Goal: Task Accomplishment & Management: Complete application form

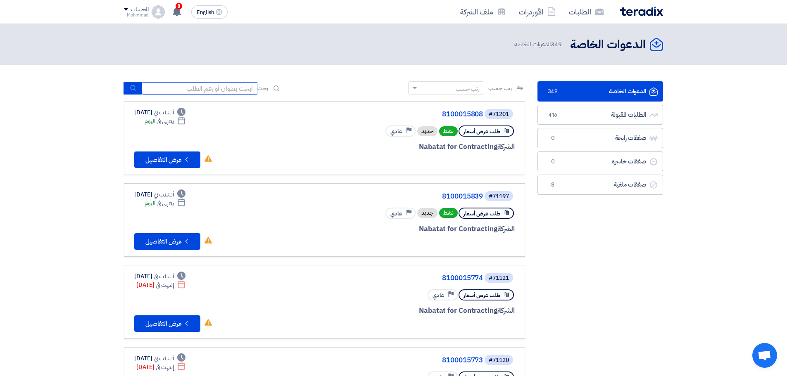
click at [216, 87] on input at bounding box center [200, 88] width 116 height 12
paste input "8100015610"
type input "8100015610"
click at [131, 93] on button "submit" at bounding box center [133, 88] width 18 height 13
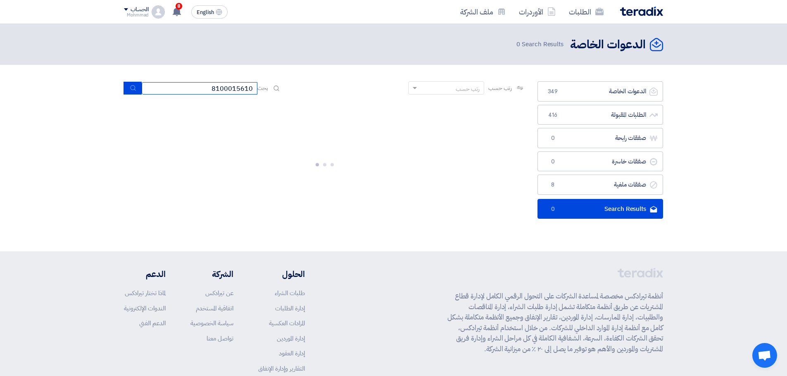
click at [230, 90] on input "8100015610" at bounding box center [200, 88] width 116 height 12
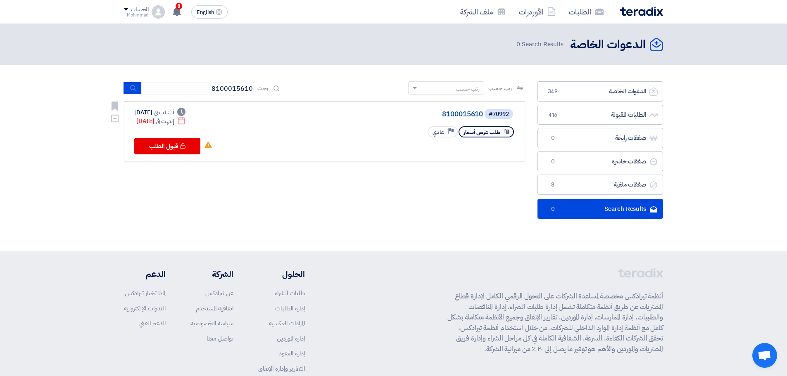
click at [453, 113] on link "8100015610" at bounding box center [400, 114] width 165 height 7
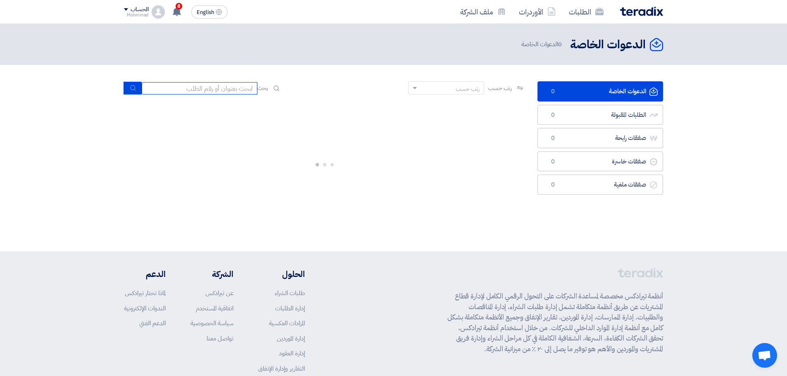
click at [229, 88] on input at bounding box center [200, 88] width 116 height 12
paste input "8100015610"
type input "8100015610"
click at [131, 90] on icon "submit" at bounding box center [133, 88] width 7 height 7
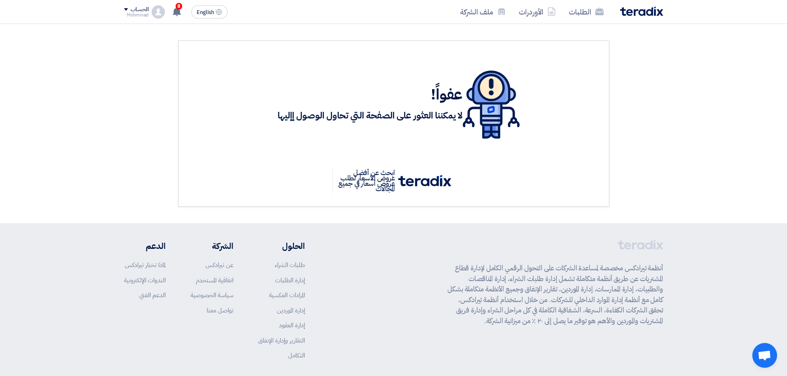
click at [654, 11] on img at bounding box center [641, 12] width 43 height 10
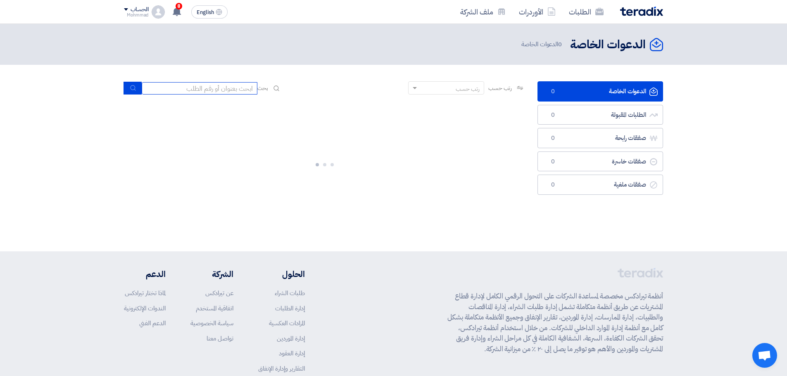
click at [215, 91] on input at bounding box center [200, 88] width 116 height 12
paste input "8100015610"
type input "8100015610"
click at [130, 88] on icon "submit" at bounding box center [133, 88] width 7 height 7
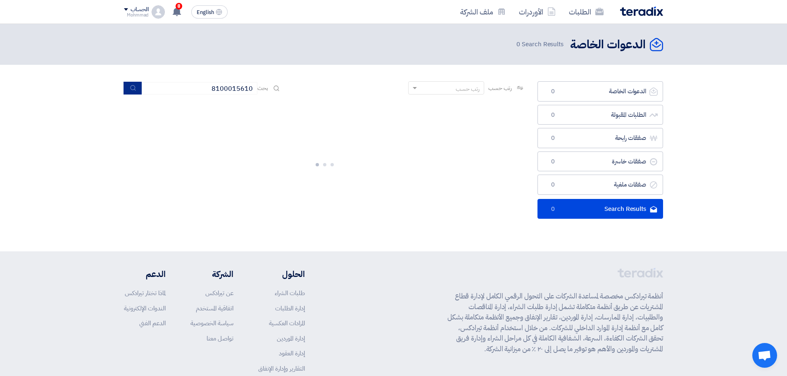
click at [130, 89] on icon "submit" at bounding box center [133, 88] width 7 height 7
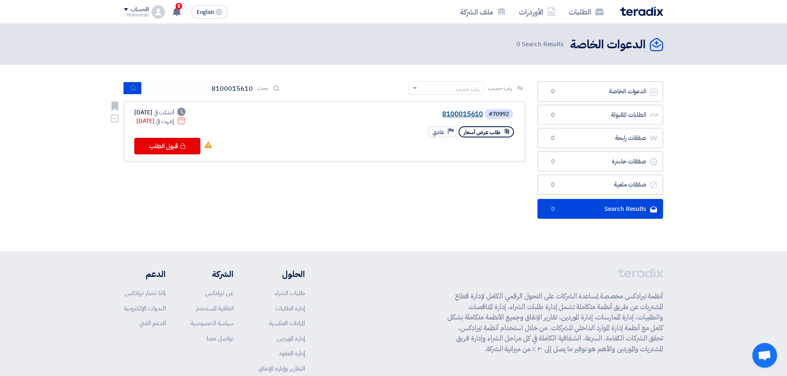
click at [472, 115] on link "8100015610" at bounding box center [400, 114] width 165 height 7
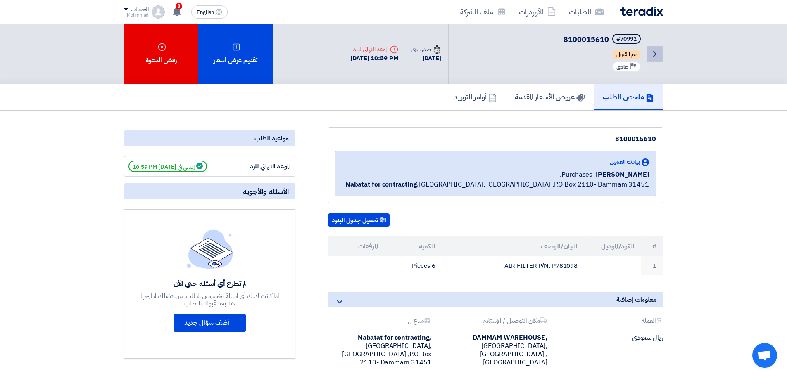
click at [657, 54] on icon "Back" at bounding box center [655, 54] width 10 height 10
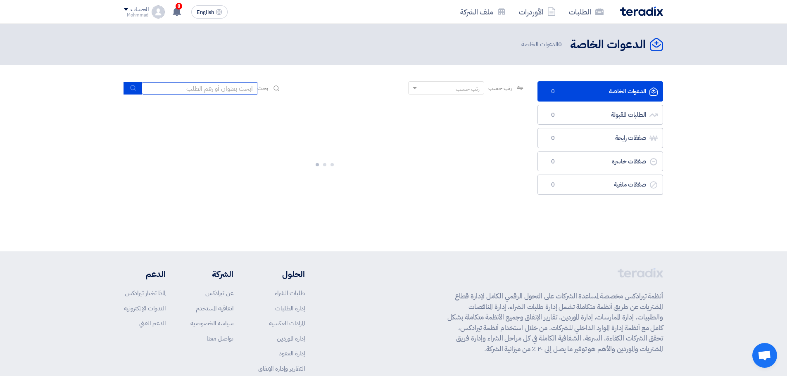
click at [229, 87] on input at bounding box center [200, 88] width 116 height 12
paste input "8100015647"
type input "8100015647"
click at [132, 86] on icon "submit" at bounding box center [133, 88] width 7 height 7
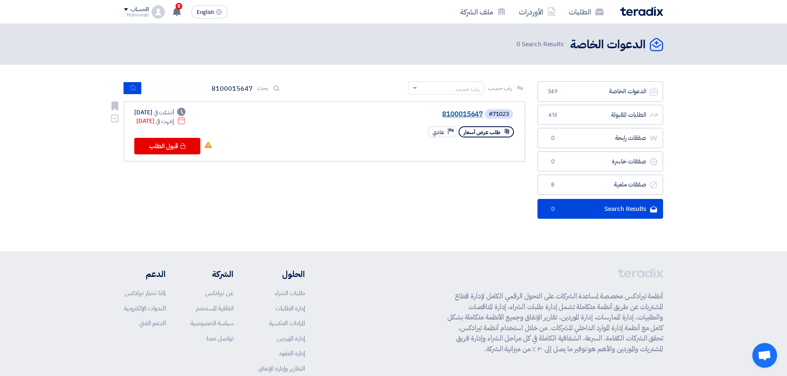
click at [466, 115] on link "8100015647" at bounding box center [400, 114] width 165 height 7
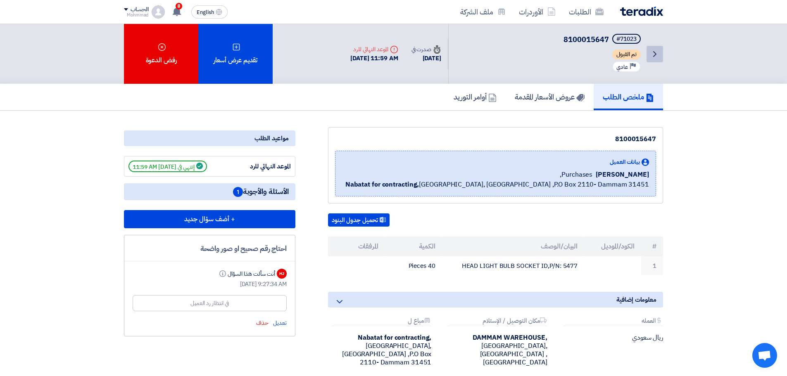
click at [655, 54] on icon "Back" at bounding box center [655, 54] width 10 height 10
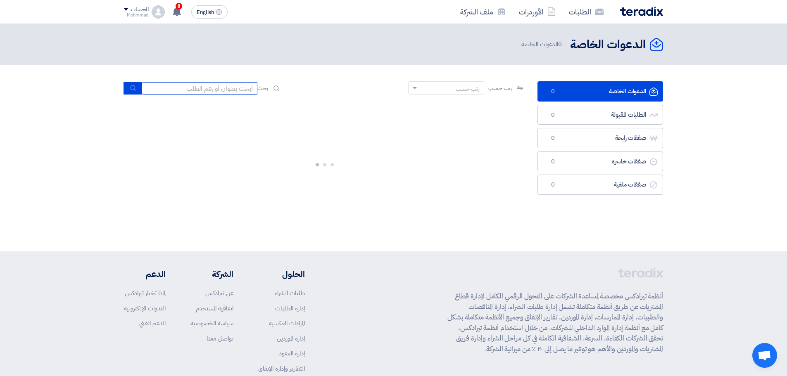
click at [237, 88] on input at bounding box center [200, 88] width 116 height 12
paste input "8100015689"
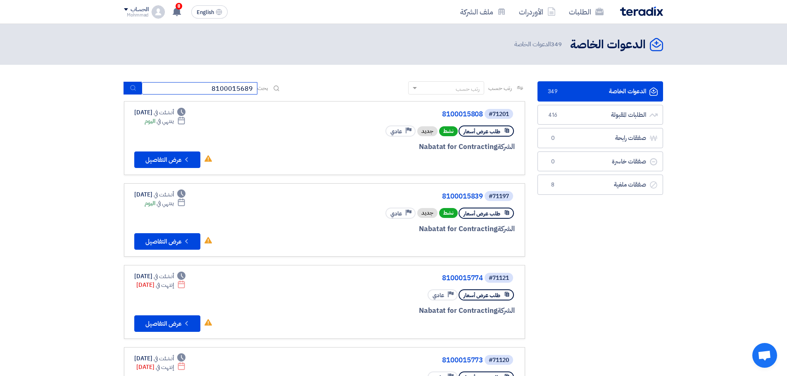
type input "8100015689"
click at [136, 86] on icon "submit" at bounding box center [133, 88] width 7 height 7
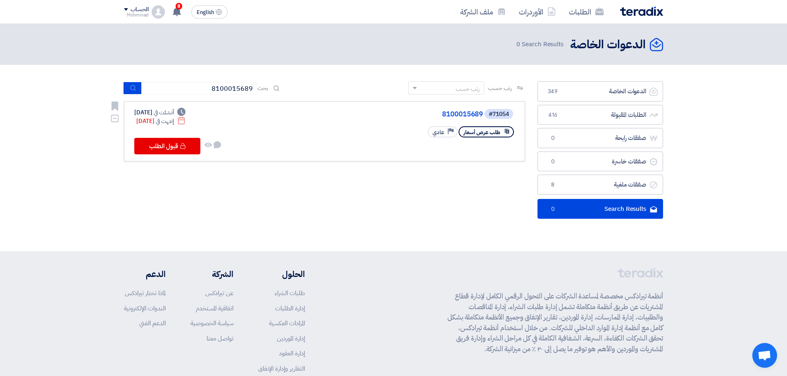
click at [452, 113] on link "8100015689" at bounding box center [400, 114] width 165 height 7
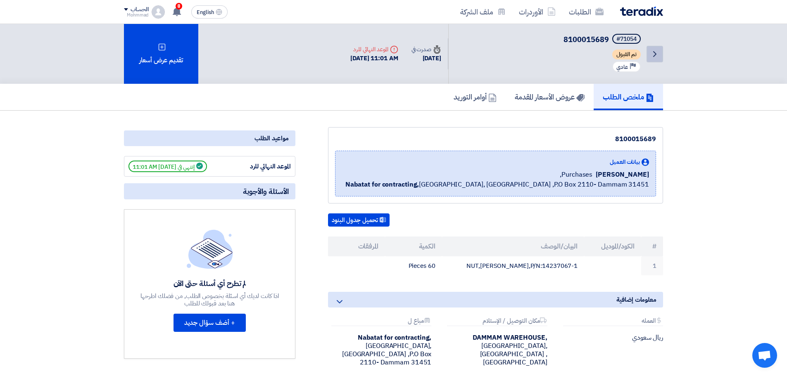
click at [655, 54] on icon "Back" at bounding box center [655, 54] width 10 height 10
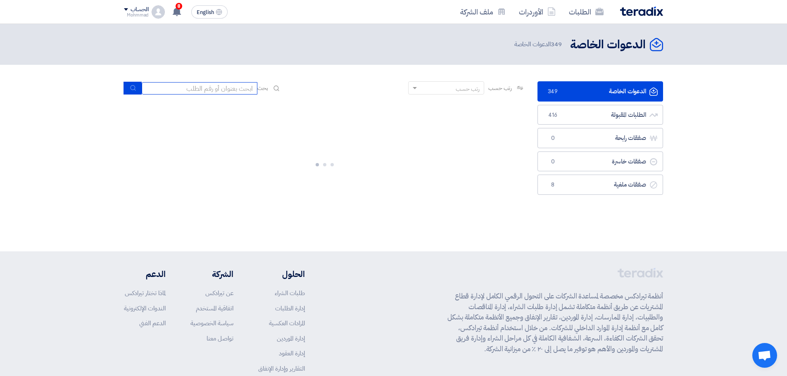
click at [201, 92] on input at bounding box center [200, 88] width 116 height 12
paste input "8100015784"
type input "8100015784"
click at [134, 89] on icon "submit" at bounding box center [133, 88] width 7 height 7
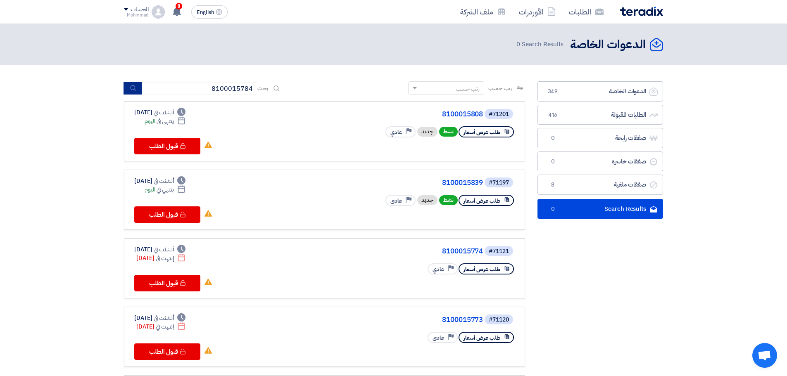
click at [129, 89] on button "submit" at bounding box center [133, 88] width 18 height 13
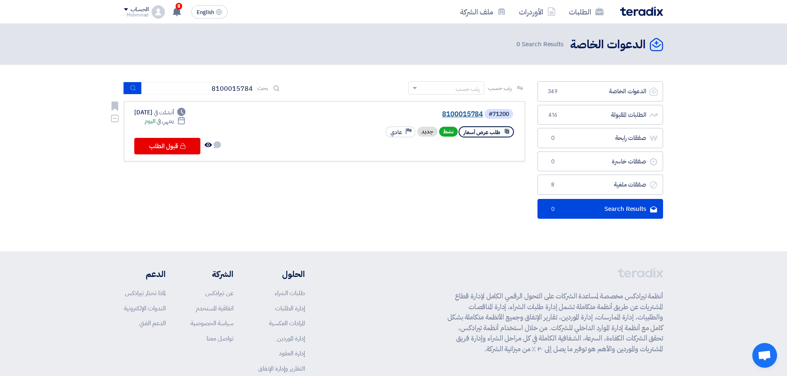
click at [457, 114] on link "8100015784" at bounding box center [400, 114] width 165 height 7
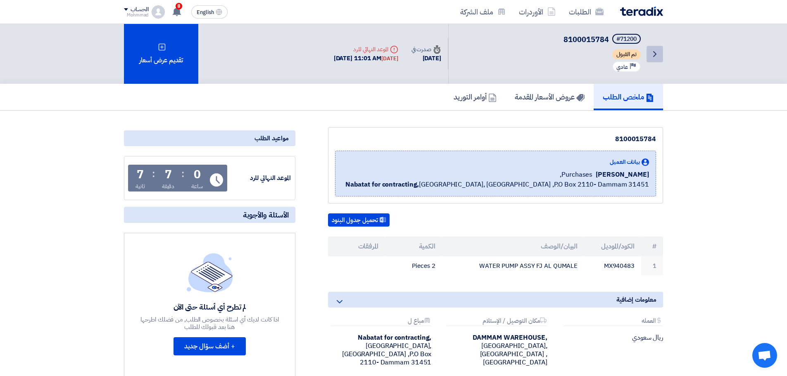
click at [655, 57] on icon "Back" at bounding box center [655, 54] width 10 height 10
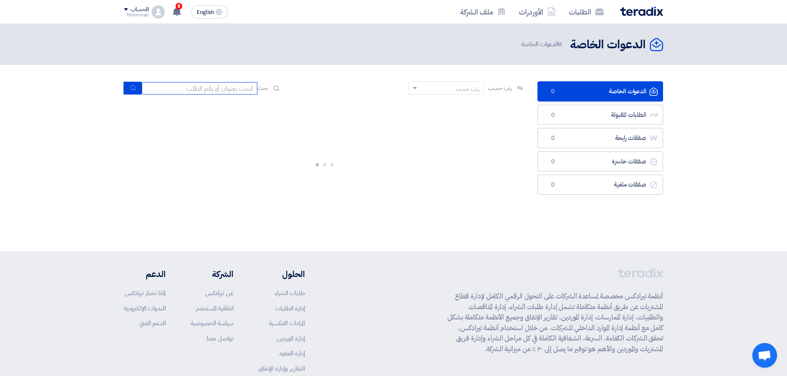
click at [199, 87] on input at bounding box center [200, 88] width 116 height 12
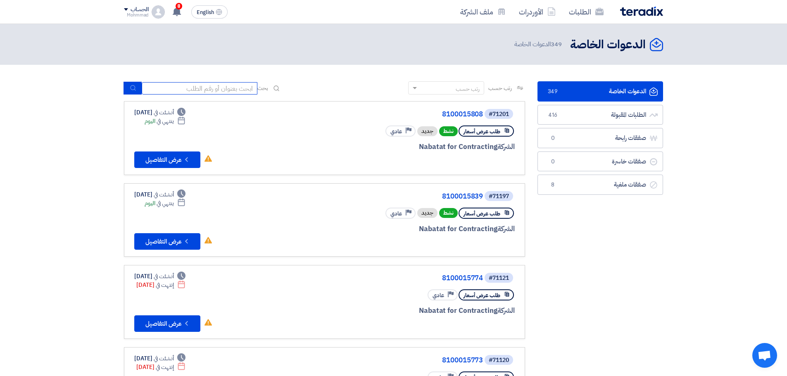
paste input "8100015703"
type input "8100015703"
click at [136, 83] on button "submit" at bounding box center [133, 88] width 18 height 13
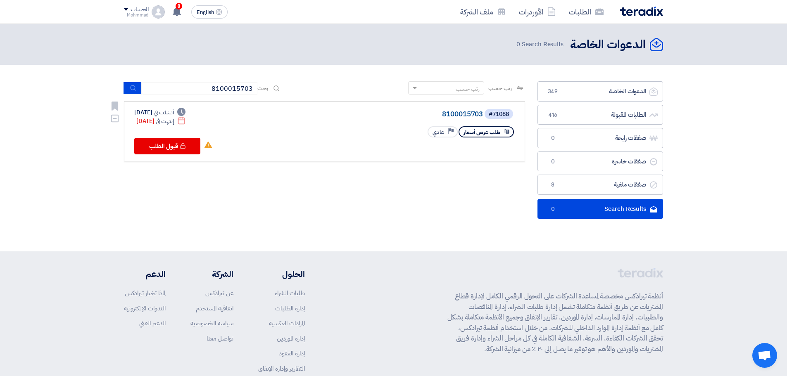
click at [463, 114] on link "8100015703" at bounding box center [400, 114] width 165 height 7
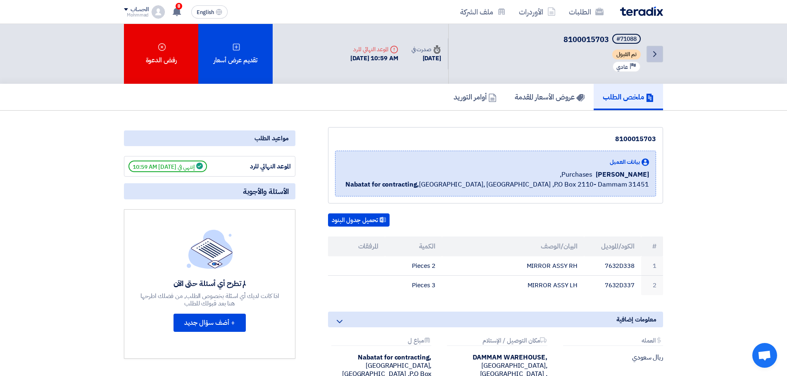
click at [655, 59] on link "Back" at bounding box center [655, 54] width 17 height 17
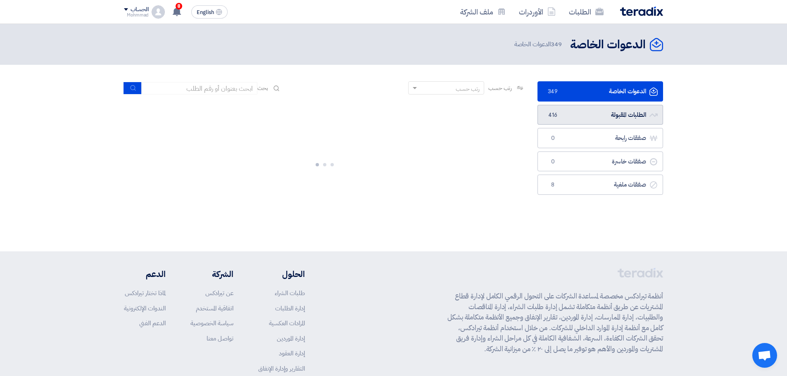
click at [616, 116] on link "الطلبات المقبولة الطلبات المقبولة 416" at bounding box center [601, 115] width 126 height 20
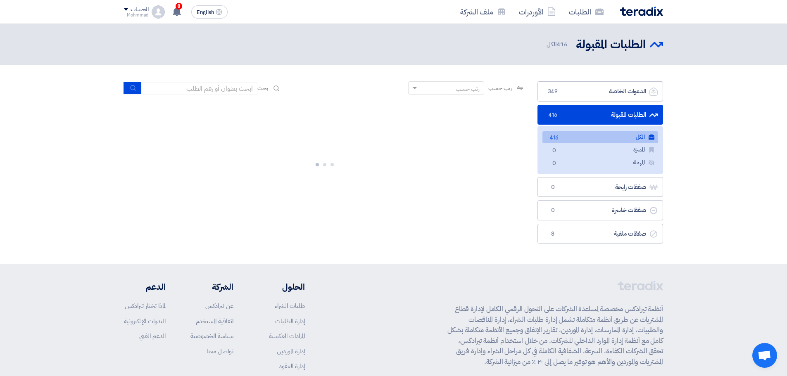
click at [616, 135] on link "الكل الكل 416" at bounding box center [601, 137] width 116 height 12
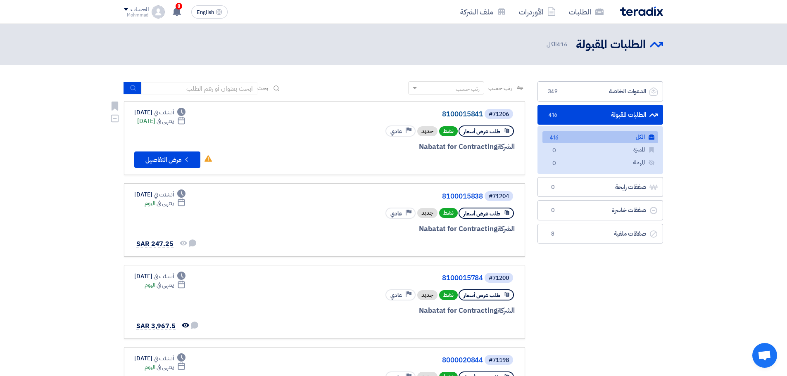
click at [472, 115] on link "8100015841" at bounding box center [400, 114] width 165 height 7
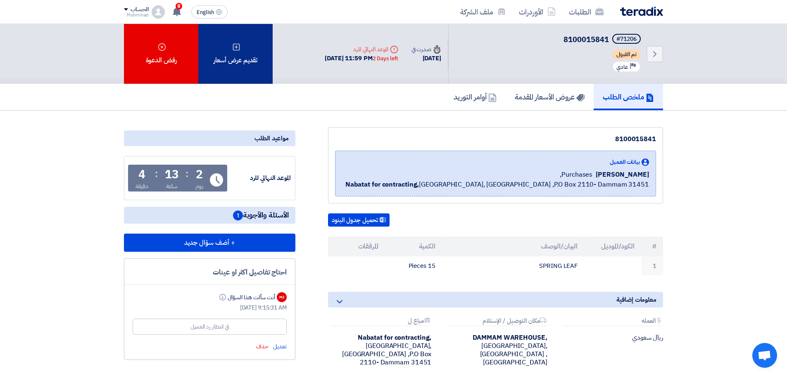
click at [241, 55] on div "تقديم عرض أسعار" at bounding box center [235, 54] width 74 height 60
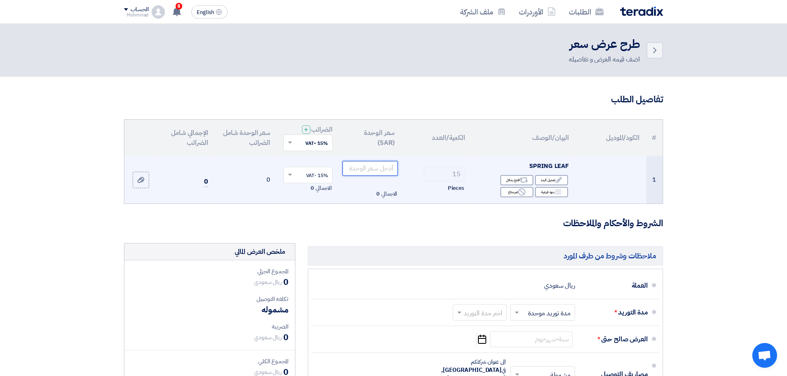
click at [359, 171] on input "number" at bounding box center [371, 168] width 56 height 15
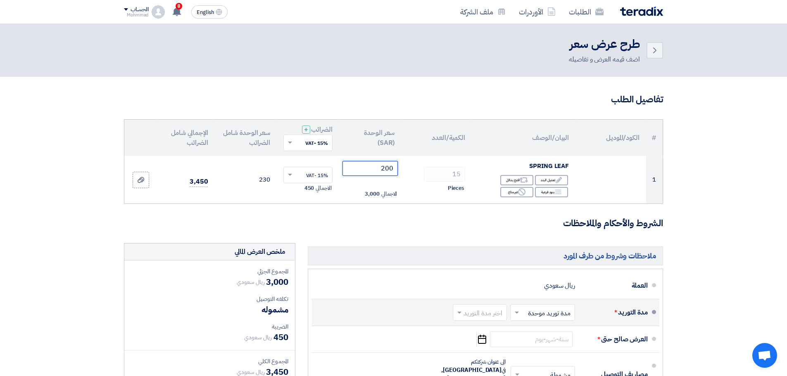
type input "200"
click at [468, 309] on input "text" at bounding box center [478, 313] width 50 height 12
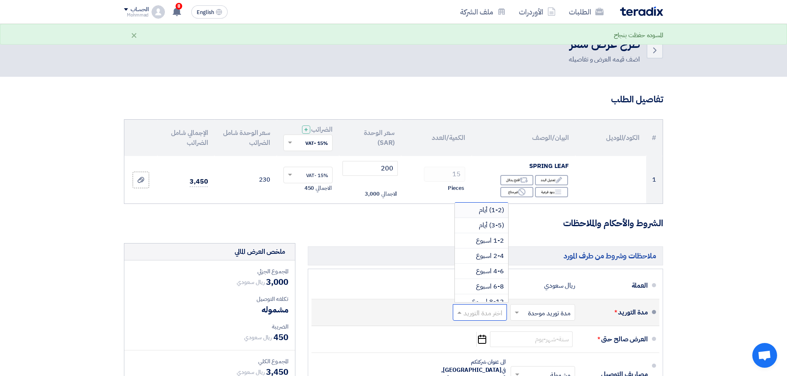
click at [495, 210] on span "(1-2) أيام" at bounding box center [491, 210] width 25 height 10
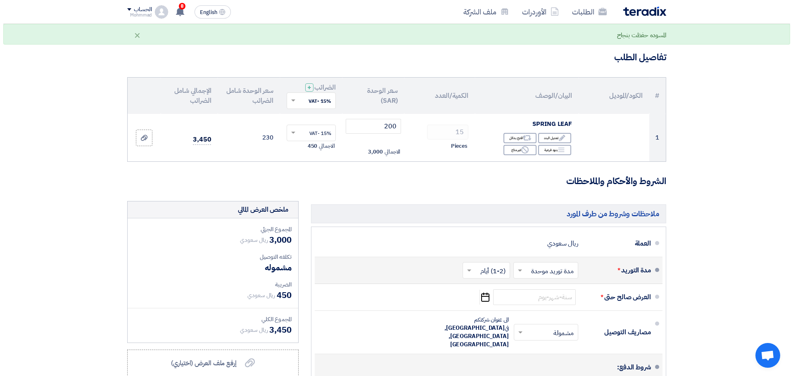
scroll to position [124, 0]
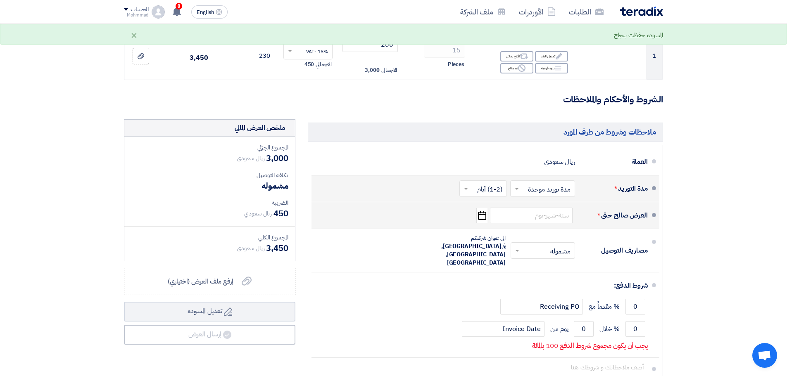
click at [484, 214] on icon "Pick a date" at bounding box center [481, 215] width 11 height 15
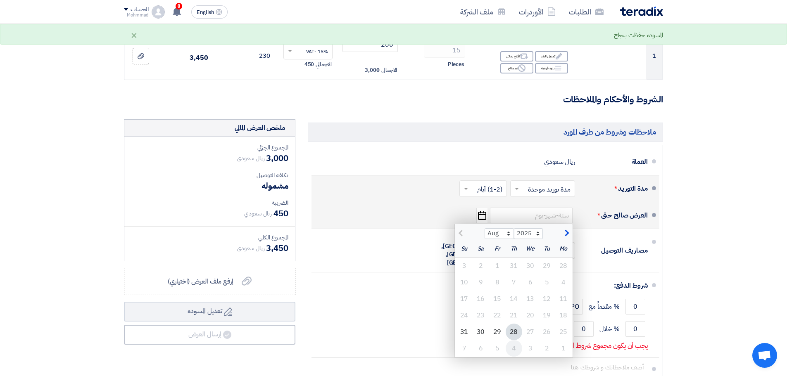
click at [512, 348] on div "4" at bounding box center [514, 349] width 17 height 17
type input "[DATE]"
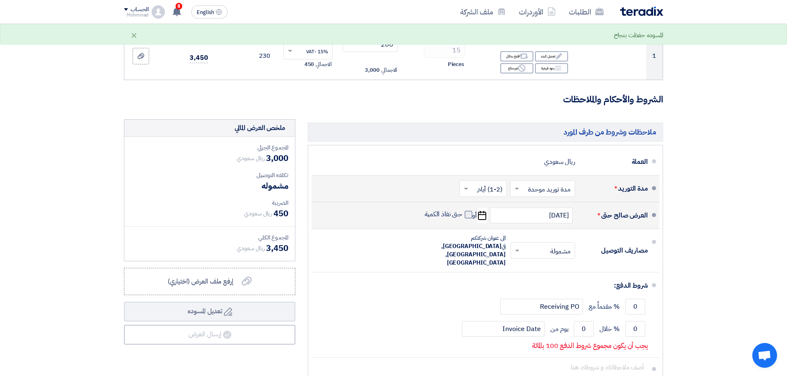
click at [468, 213] on span at bounding box center [468, 214] width 7 height 7
click at [463, 213] on input "حتى نفاذ الكمية" at bounding box center [443, 218] width 40 height 16
checkbox input "true"
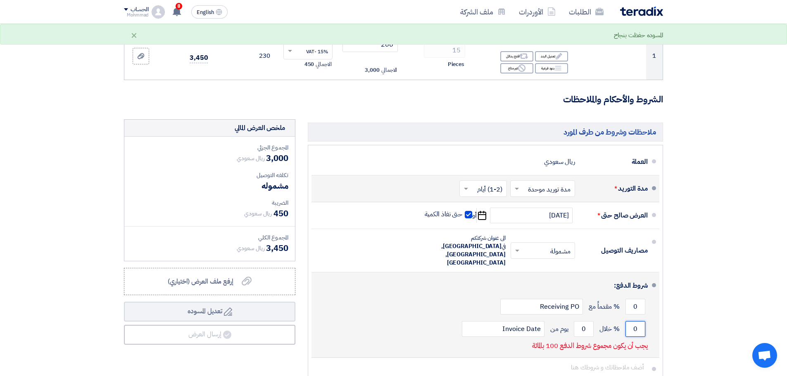
click at [639, 322] on input "0" at bounding box center [636, 330] width 20 height 16
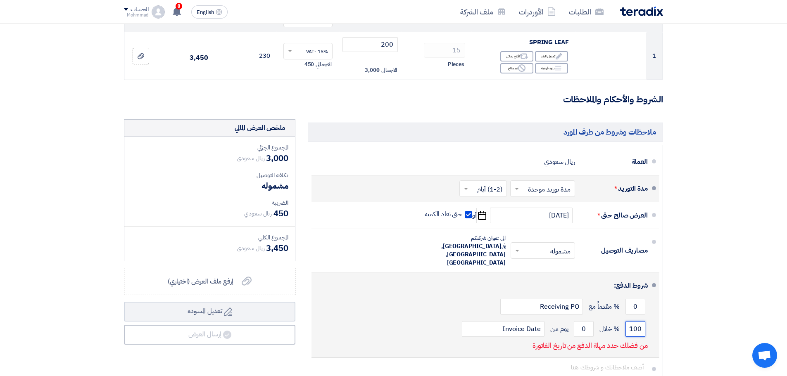
type input "100"
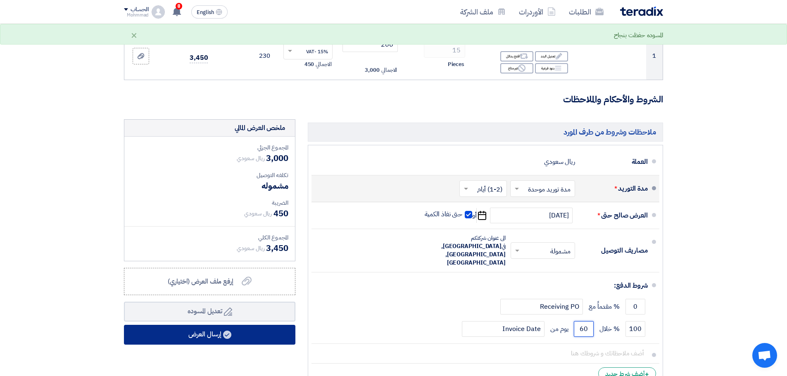
type input "60"
click at [202, 334] on button "إرسال العرض" at bounding box center [209, 335] width 171 height 20
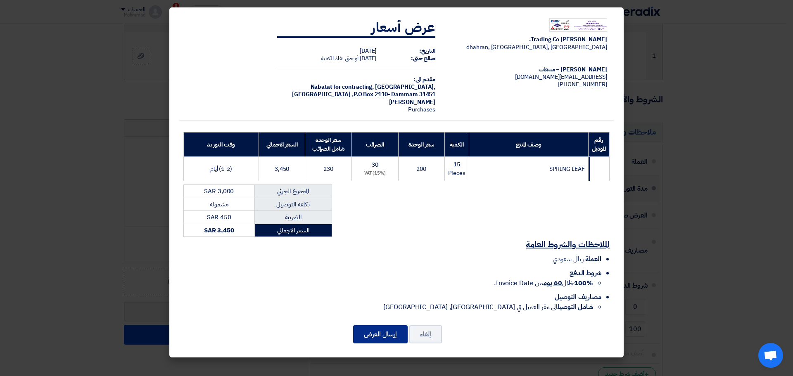
click at [386, 333] on button "إرسال العرض" at bounding box center [380, 335] width 55 height 18
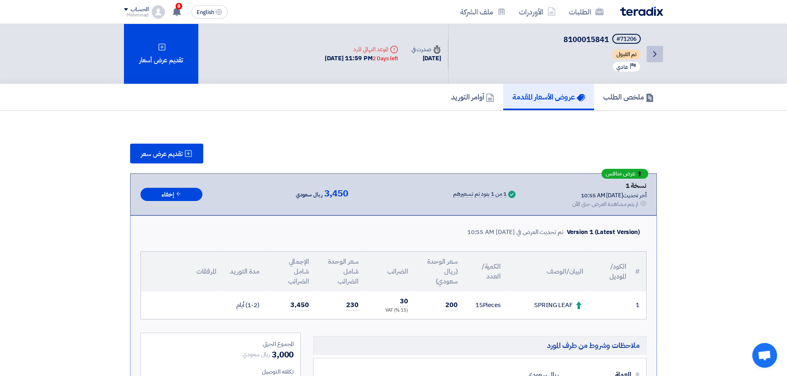
click at [660, 51] on link "Back" at bounding box center [655, 54] width 17 height 17
